Goal: Information Seeking & Learning: Learn about a topic

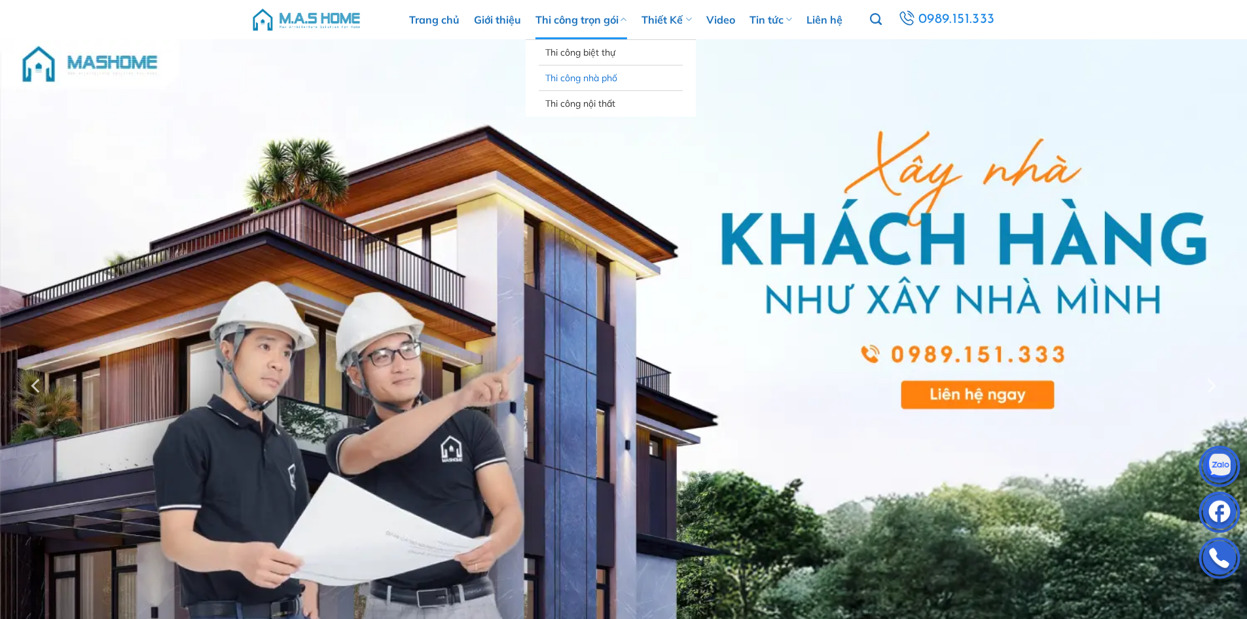
click at [574, 77] on link "Thi công nhà phố" at bounding box center [610, 77] width 131 height 25
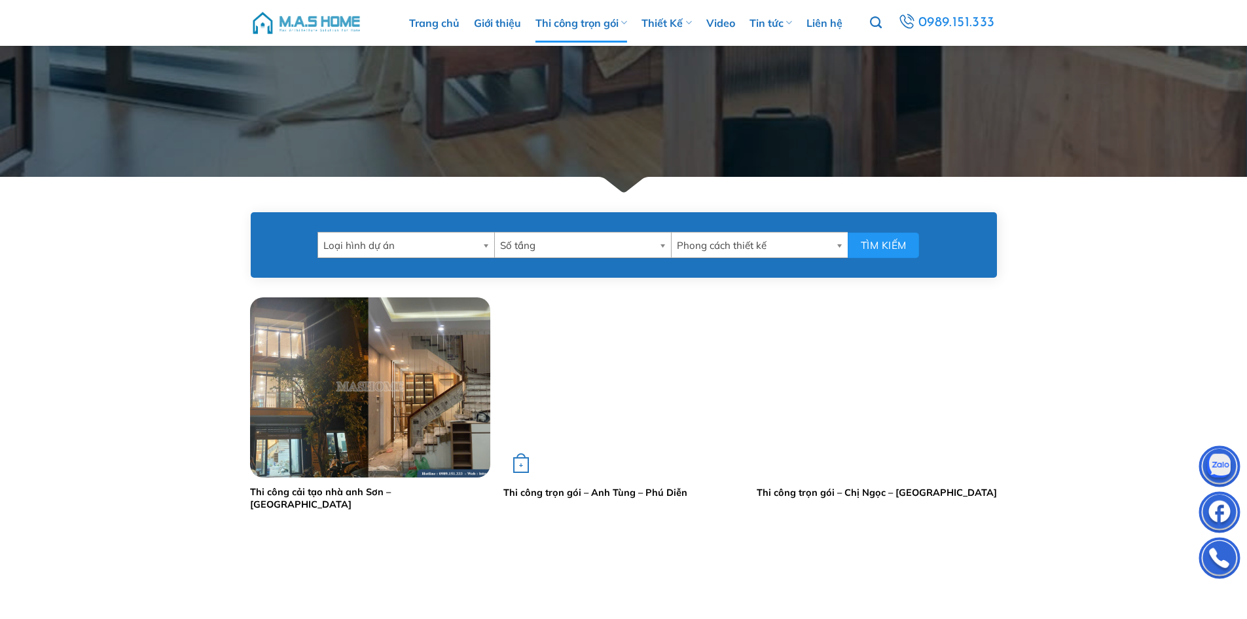
scroll to position [458, 0]
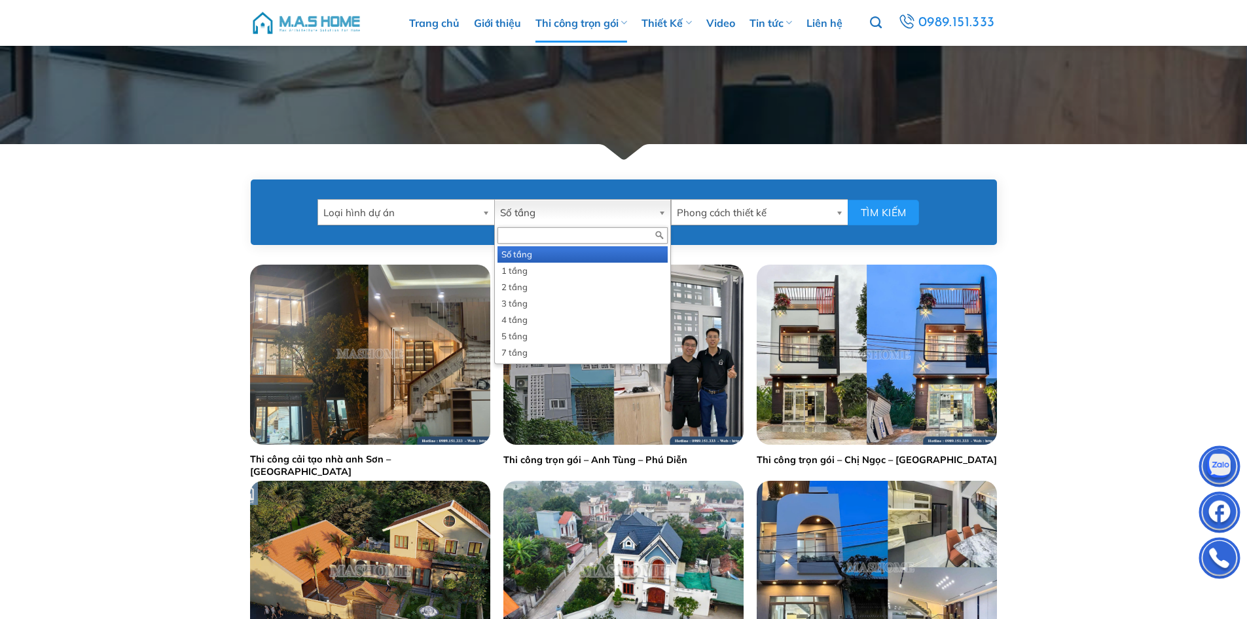
click at [638, 213] on span "Số tầng" at bounding box center [576, 213] width 153 height 26
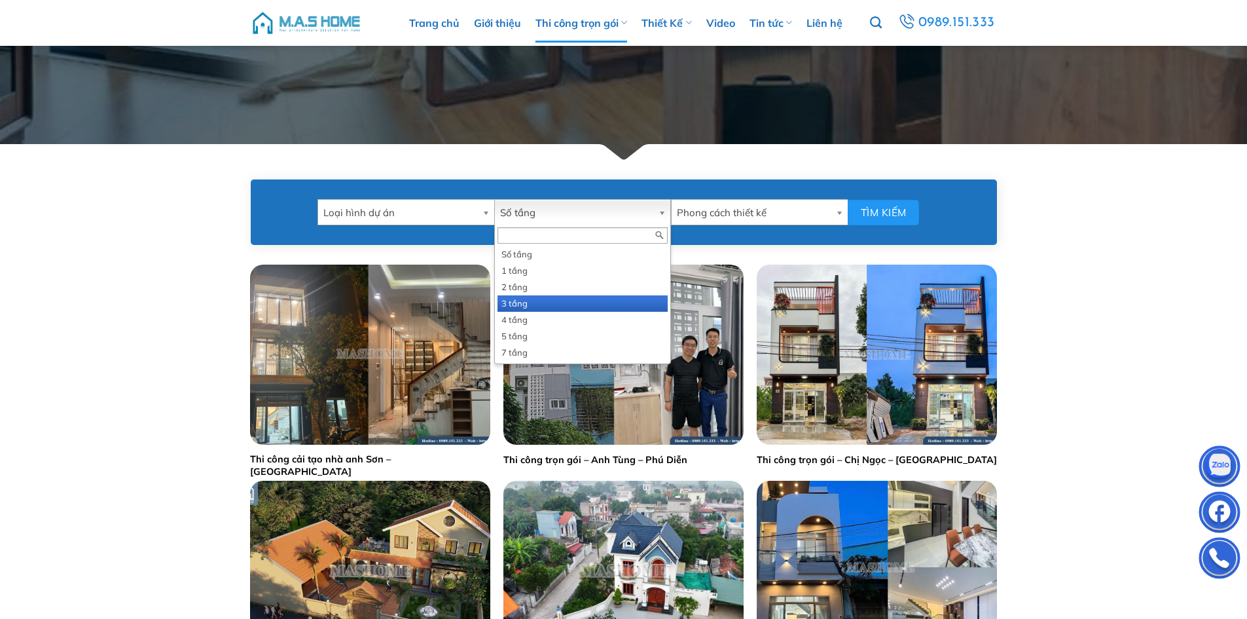
click at [520, 299] on li "3 tầng" at bounding box center [583, 303] width 170 height 16
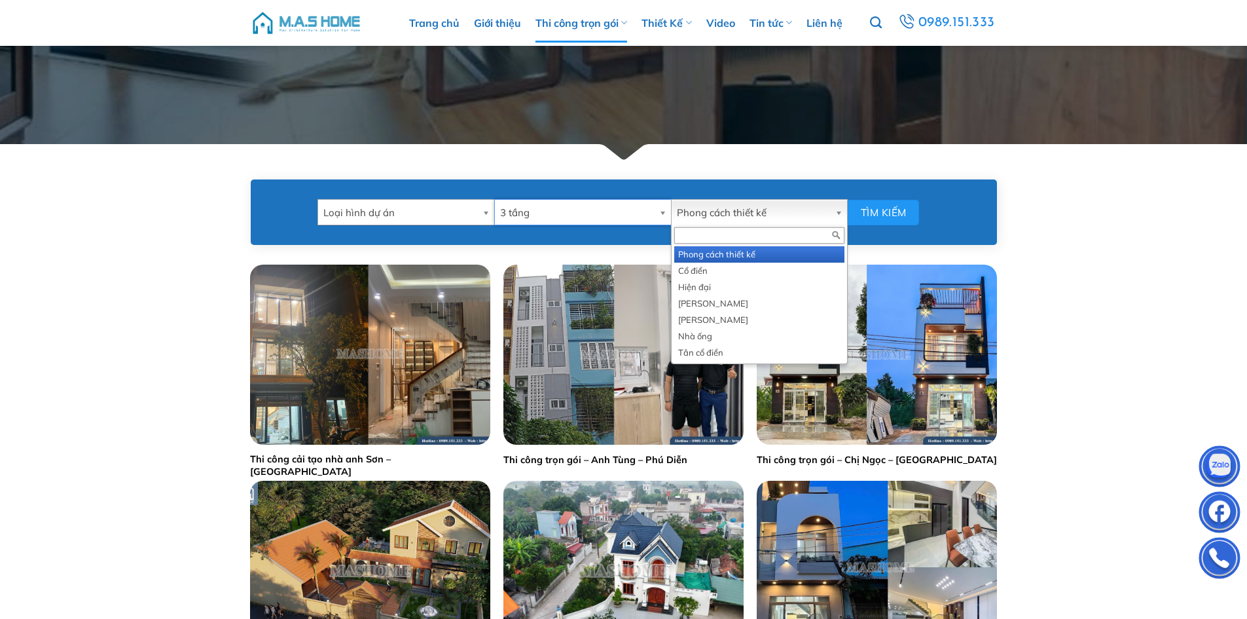
click at [759, 212] on span "Phong cách thiết kế" at bounding box center [753, 213] width 153 height 26
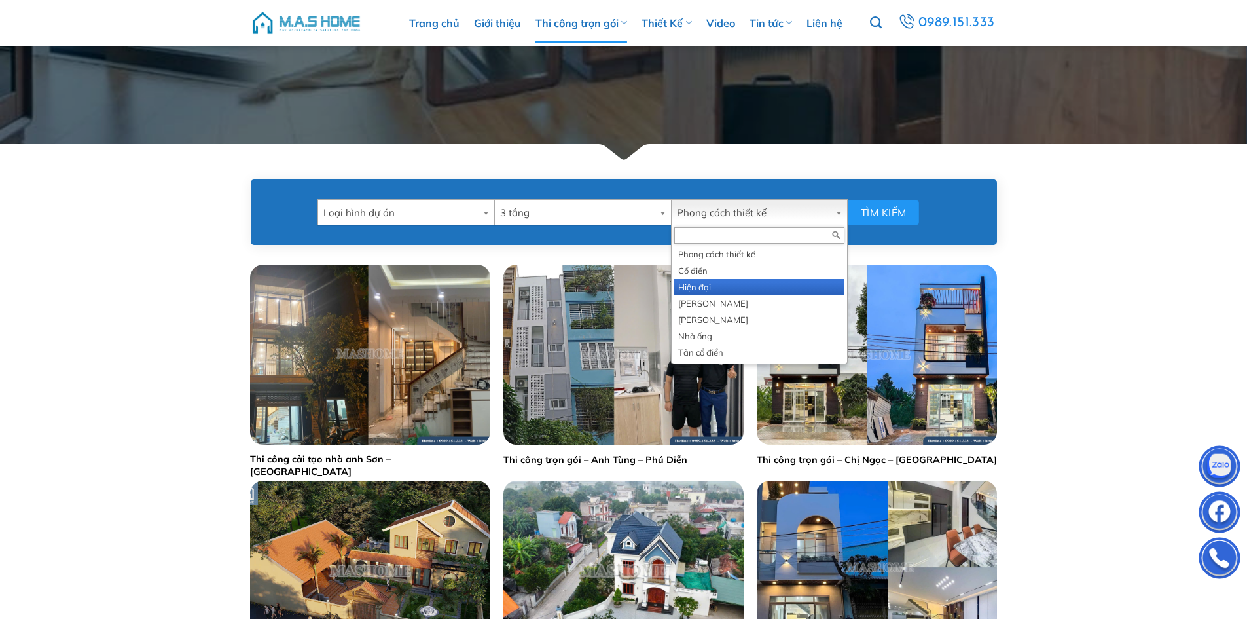
click at [721, 288] on li "Hiện đại" at bounding box center [759, 287] width 170 height 16
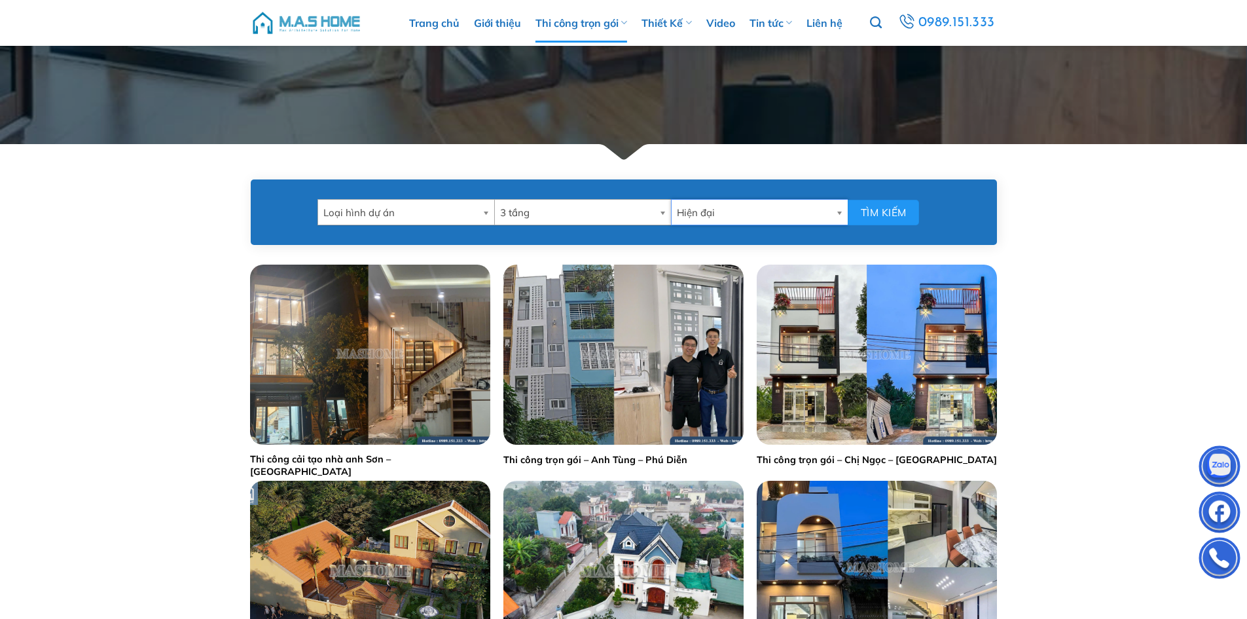
click at [471, 213] on span "Loại hình dự án" at bounding box center [400, 213] width 154 height 26
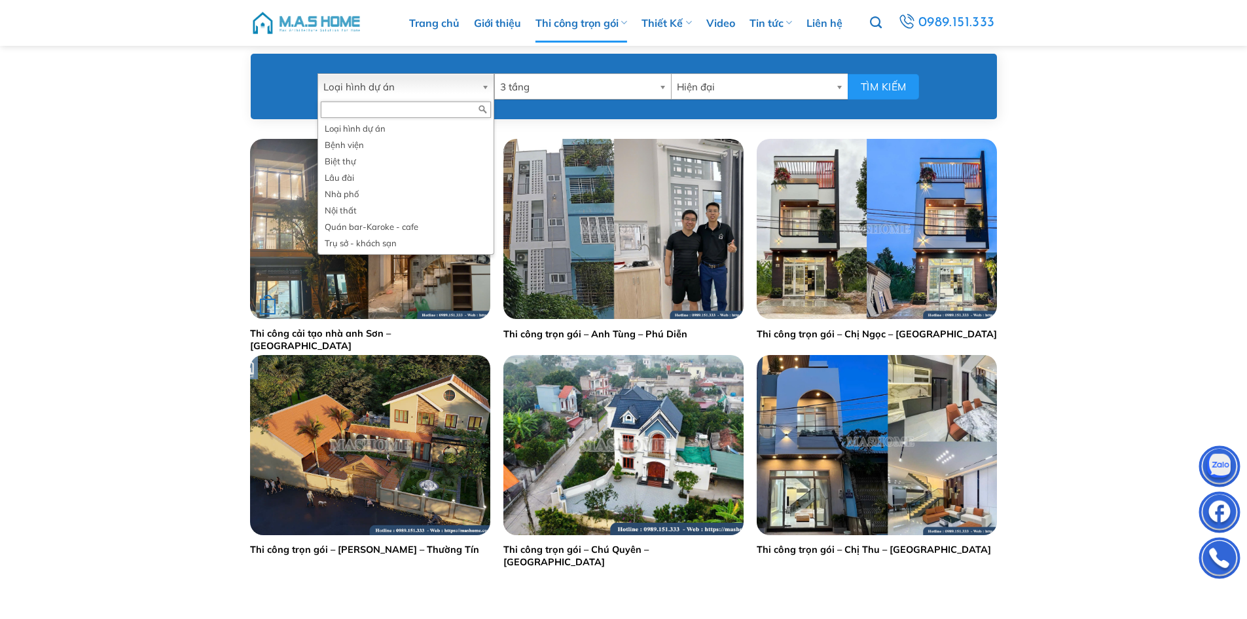
scroll to position [589, 0]
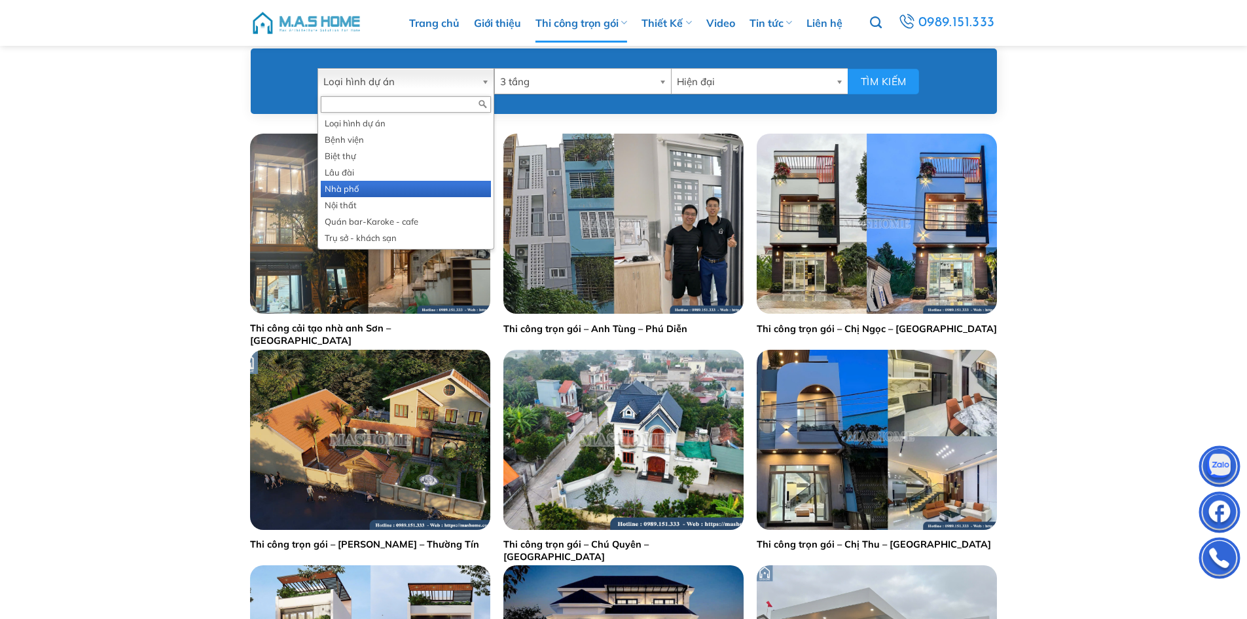
click at [363, 189] on li "Nhà phố" at bounding box center [406, 189] width 170 height 16
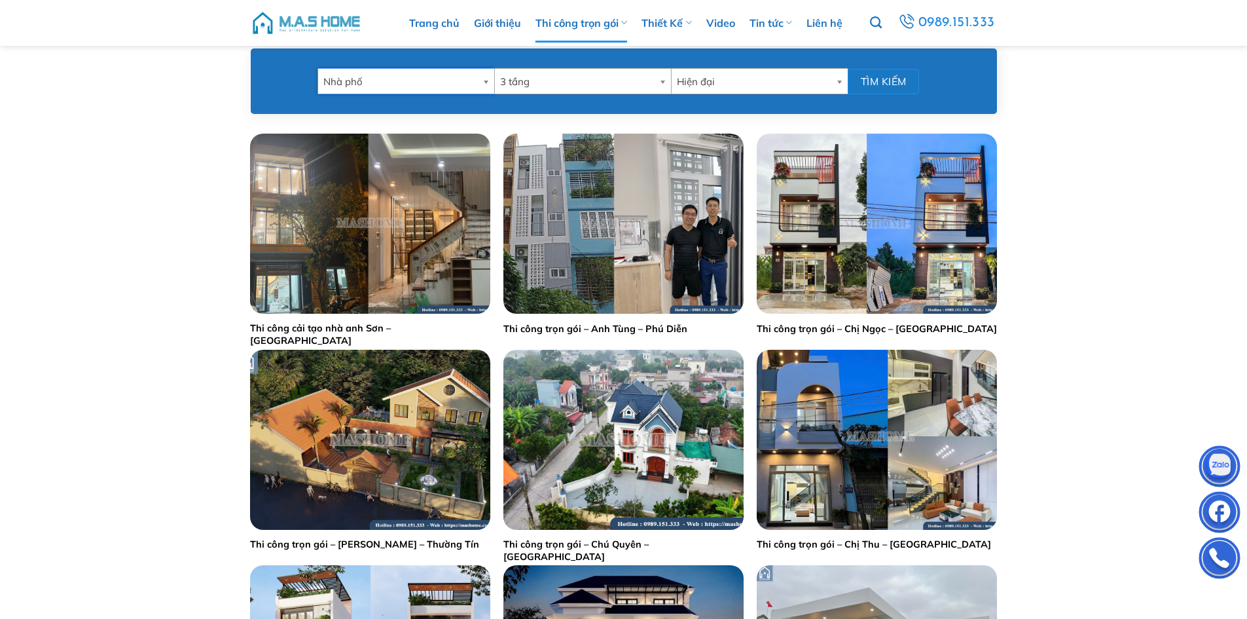
click at [893, 81] on button "Tìm kiếm" at bounding box center [883, 82] width 71 height 26
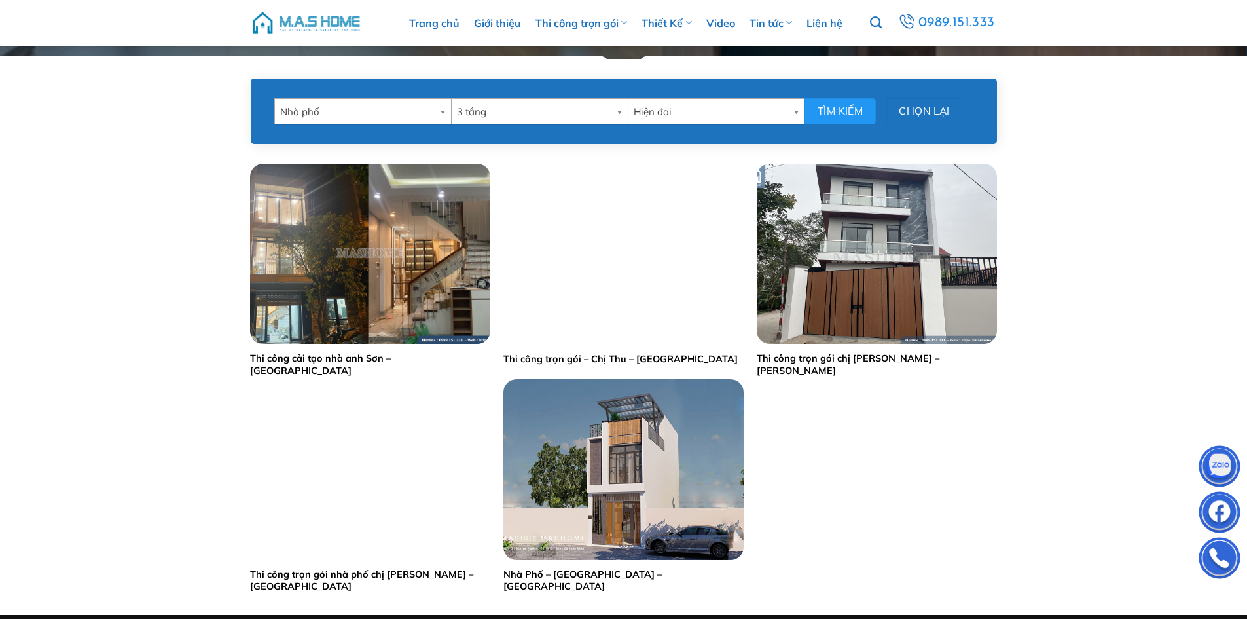
scroll to position [524, 0]
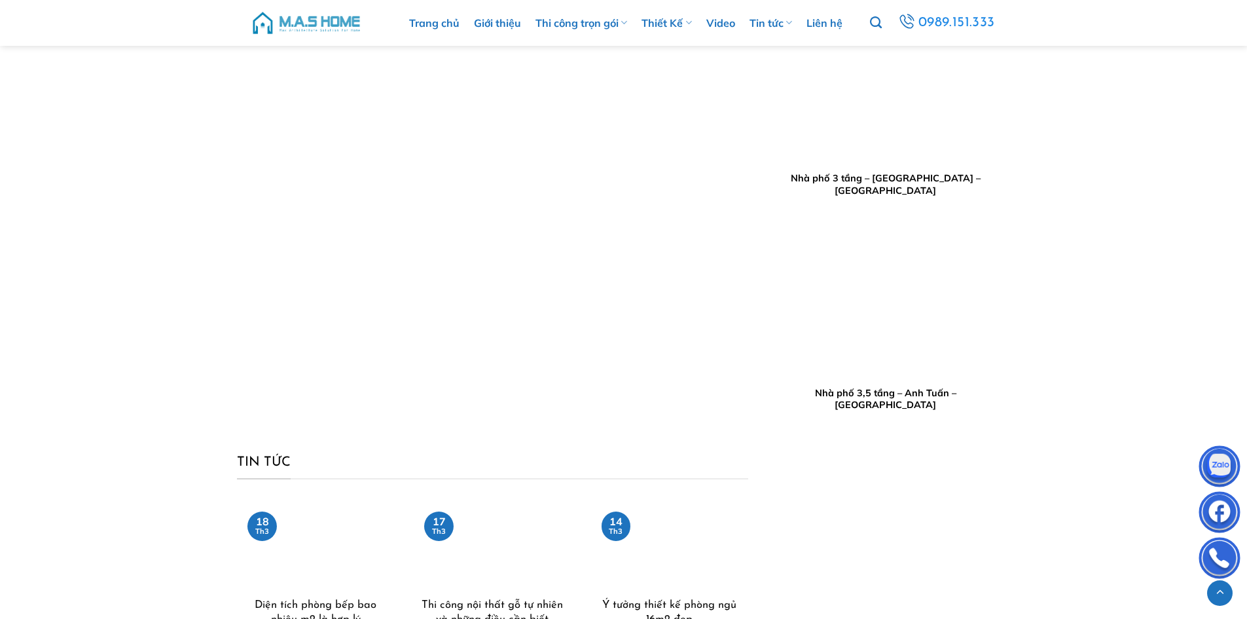
scroll to position [8029, 0]
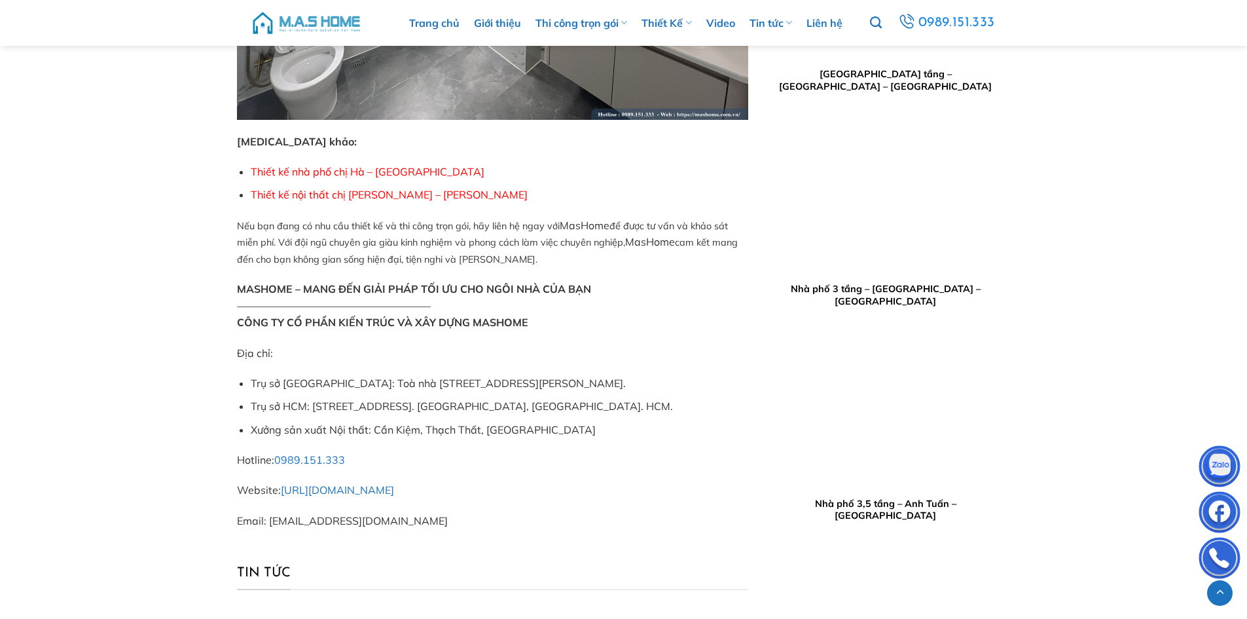
scroll to position [6785, 0]
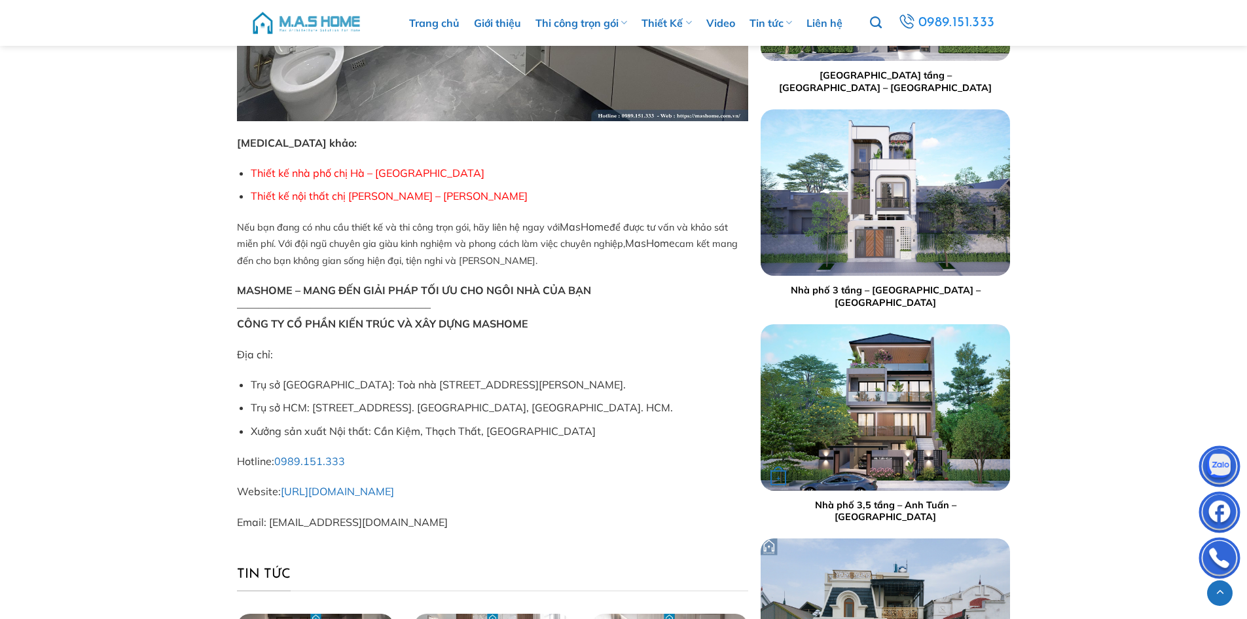
click at [899, 523] on link "Nhà phố 3,5 tầng – Anh Tuấn – Gia Lâm" at bounding box center [885, 511] width 236 height 24
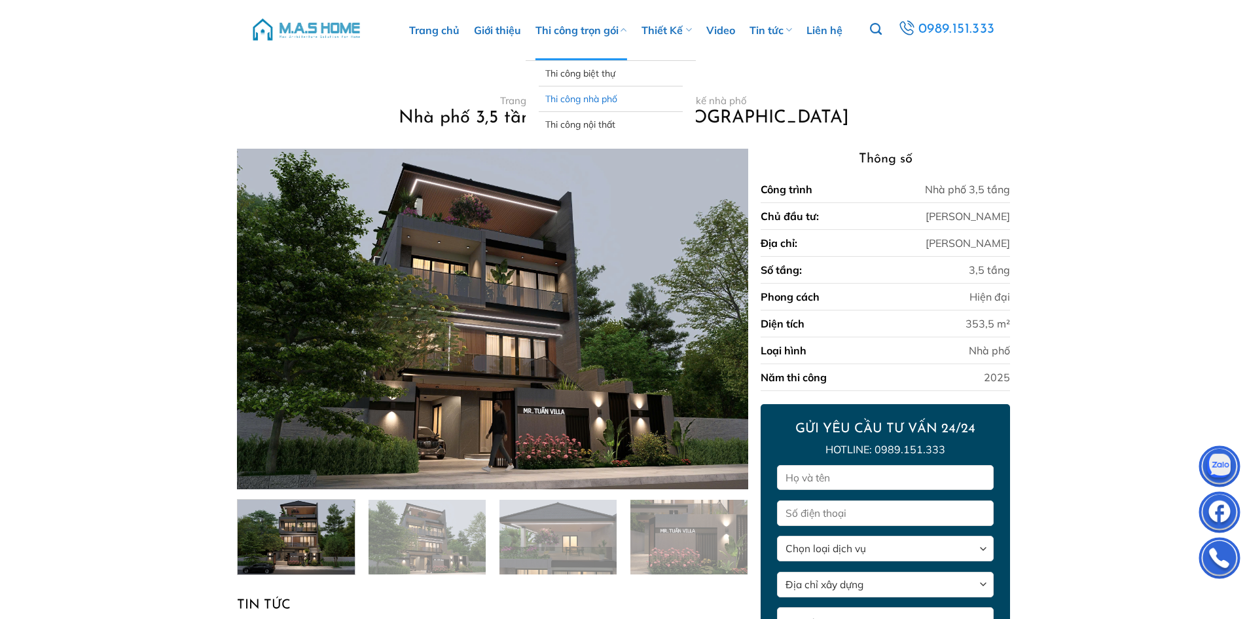
click at [599, 105] on link "Thi công nhà phố" at bounding box center [610, 98] width 131 height 25
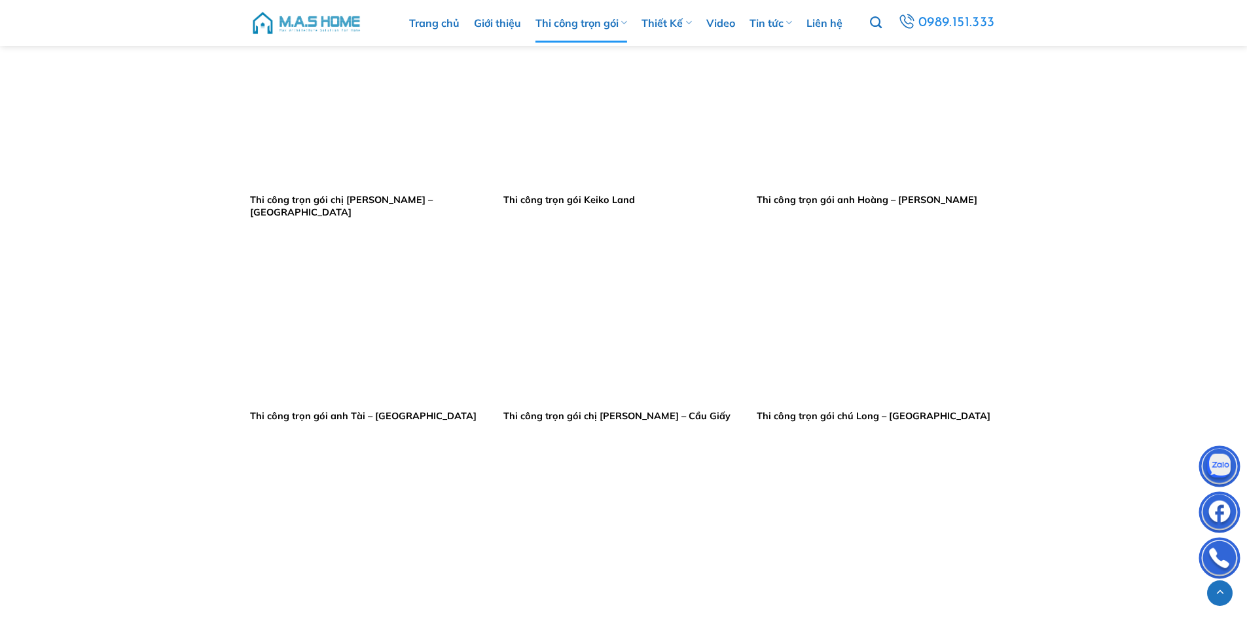
scroll to position [1375, 0]
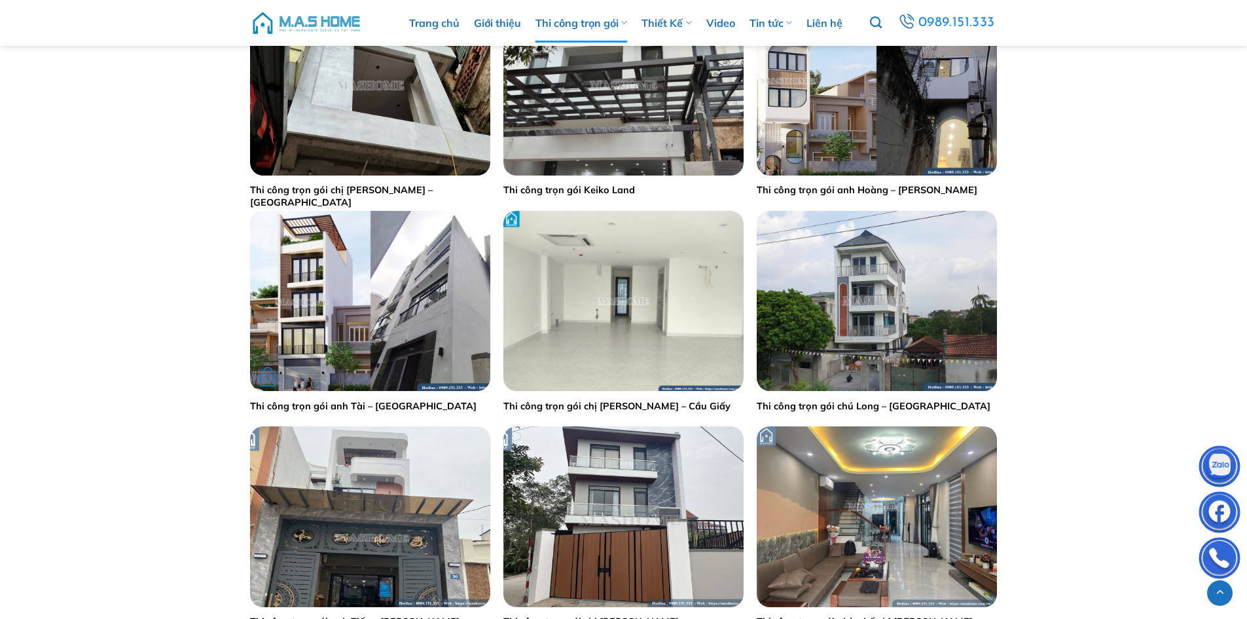
click at [407, 327] on img "Thi công trọn gói anh Tài - Long Biên" at bounding box center [370, 301] width 240 height 180
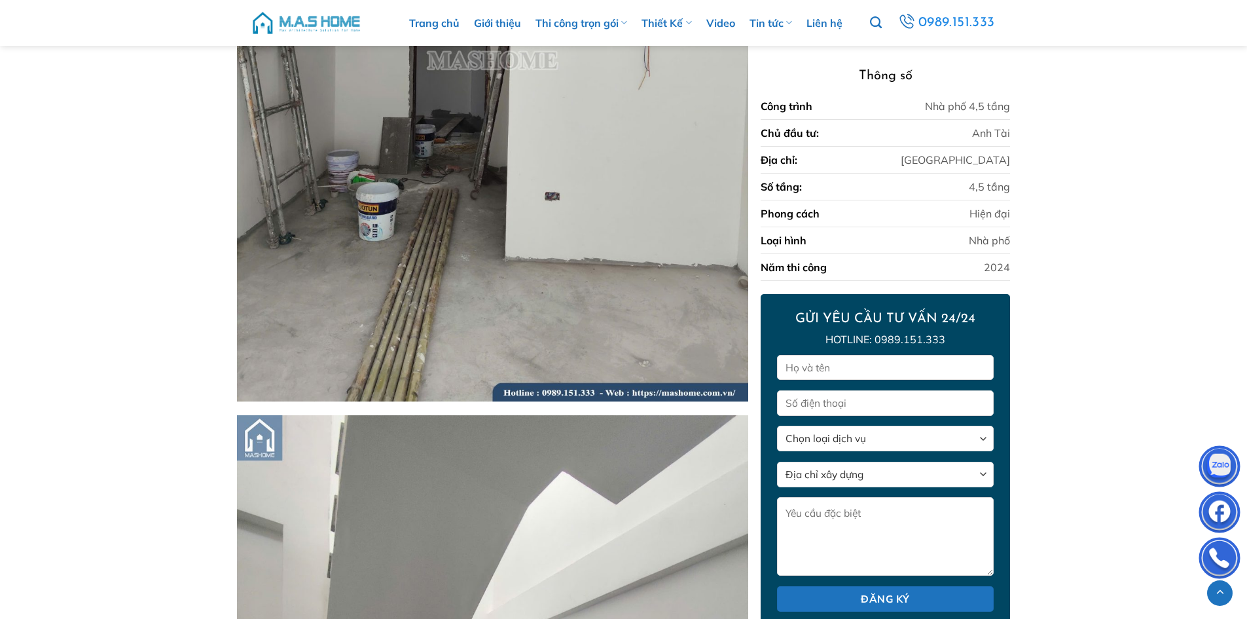
scroll to position [4691, 0]
